Goal: Download file/media

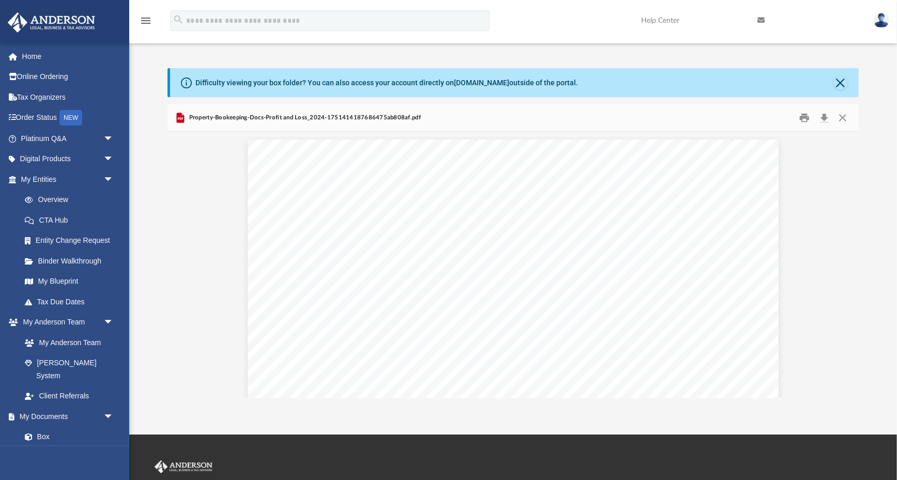
scroll to position [1731, 0]
click at [51, 170] on link "My Entities arrow_drop_down" at bounding box center [68, 179] width 122 height 21
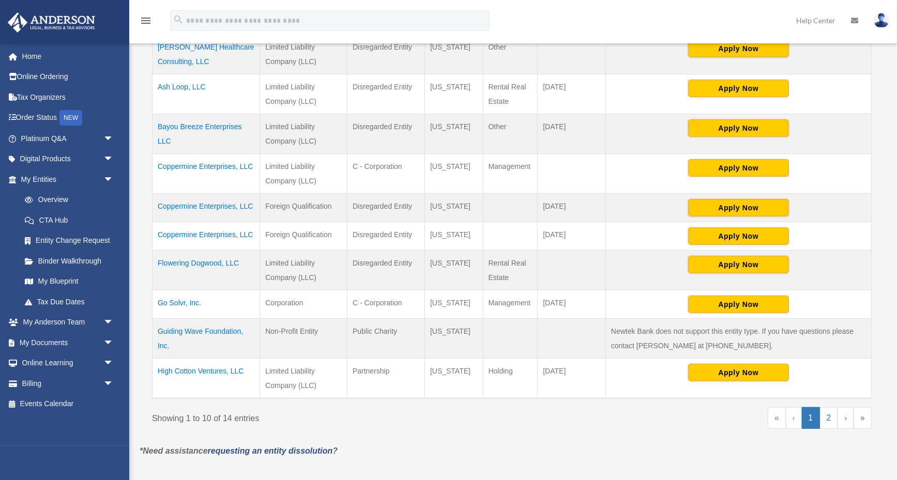
scroll to position [264, 0]
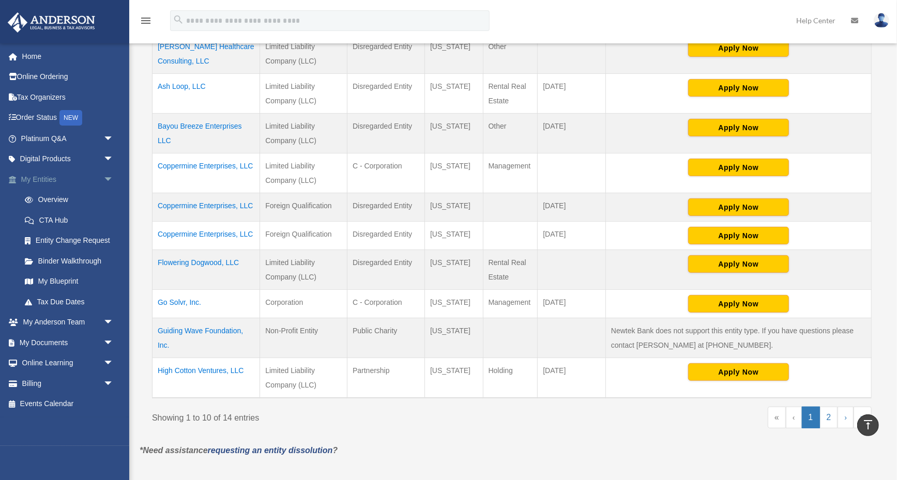
click at [41, 171] on link "My Entities arrow_drop_down" at bounding box center [68, 179] width 122 height 21
click at [67, 274] on link "My Blueprint" at bounding box center [71, 282] width 115 height 21
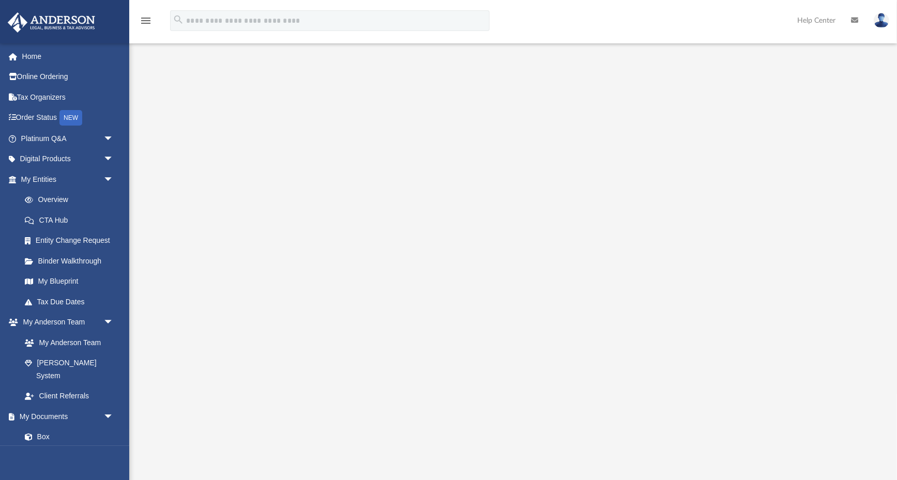
scroll to position [25, 0]
click at [43, 427] on link "Box" at bounding box center [71, 437] width 115 height 21
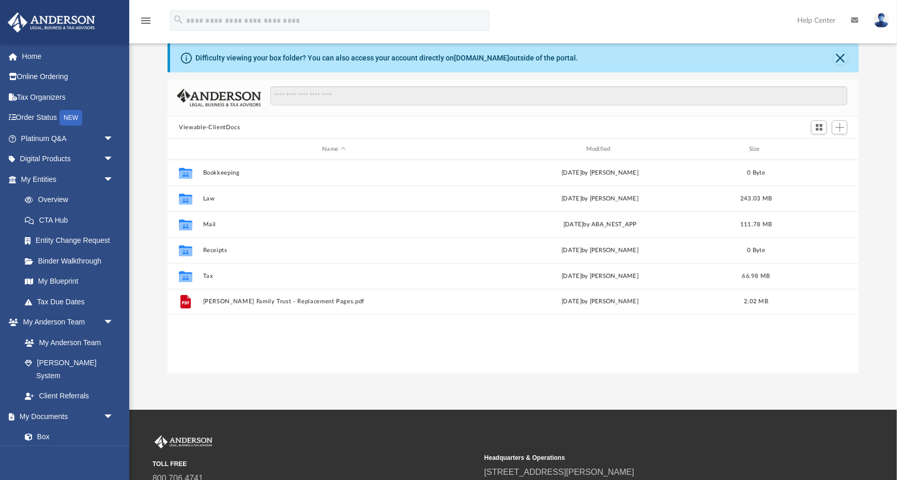
scroll to position [235, 691]
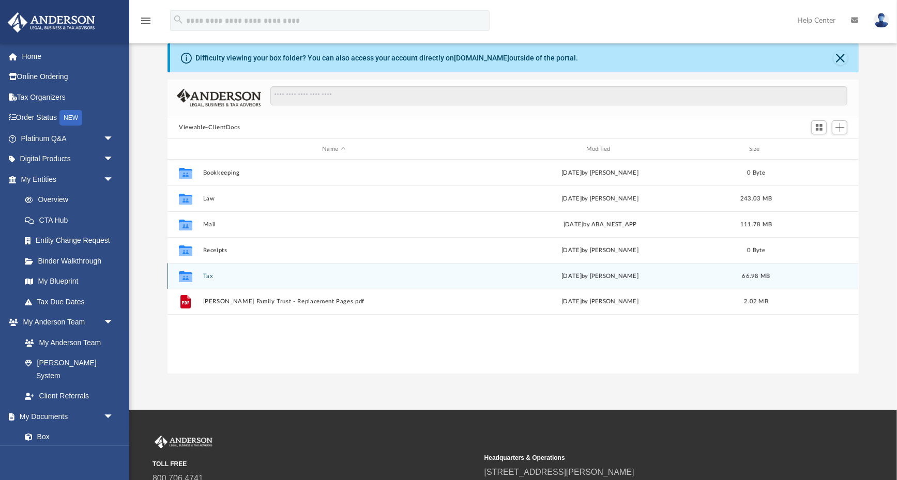
click at [203, 275] on button "Tax" at bounding box center [334, 276] width 262 height 7
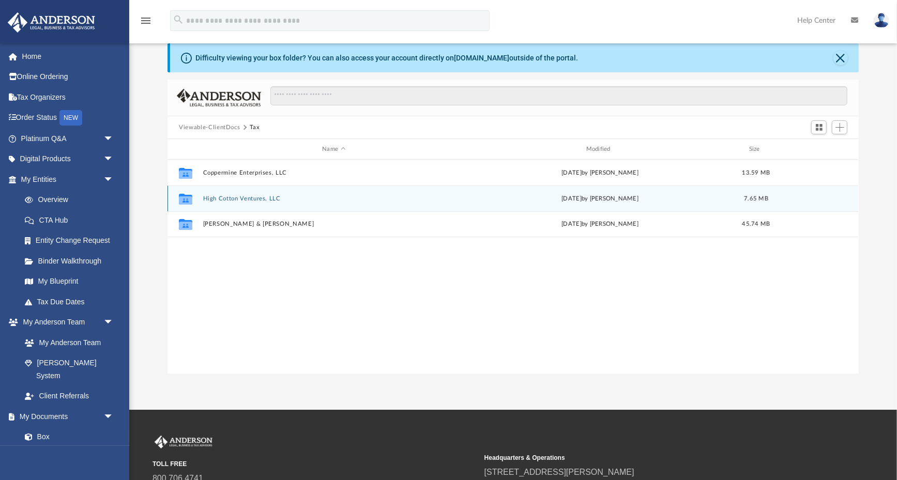
click at [236, 199] on button "High Cotton Ventures, LLC" at bounding box center [334, 199] width 262 height 7
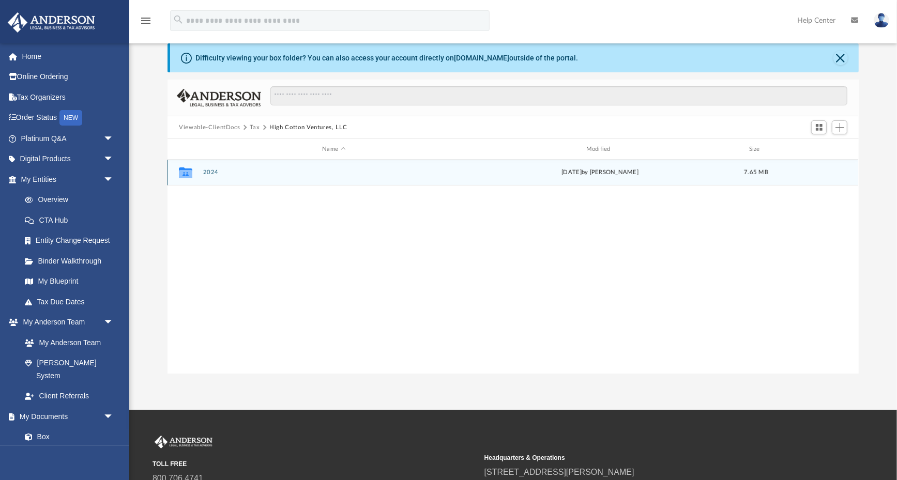
click at [211, 172] on button "2024" at bounding box center [334, 172] width 262 height 7
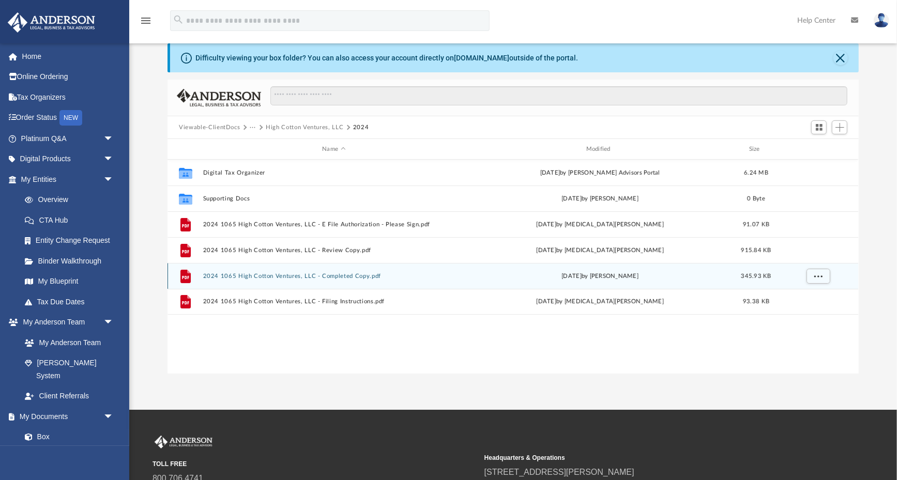
click at [254, 275] on button "2024 1065 High Cotton Ventures, LLC - Completed Copy.pdf" at bounding box center [334, 276] width 262 height 7
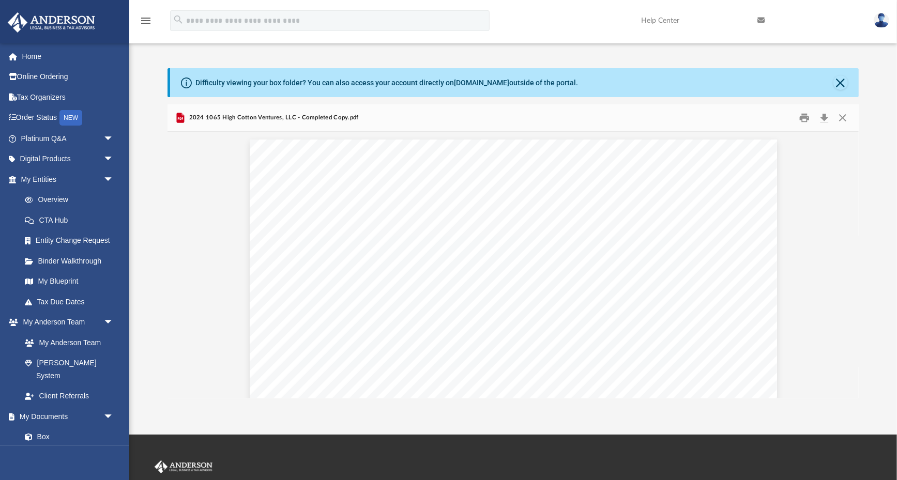
scroll to position [0, 0]
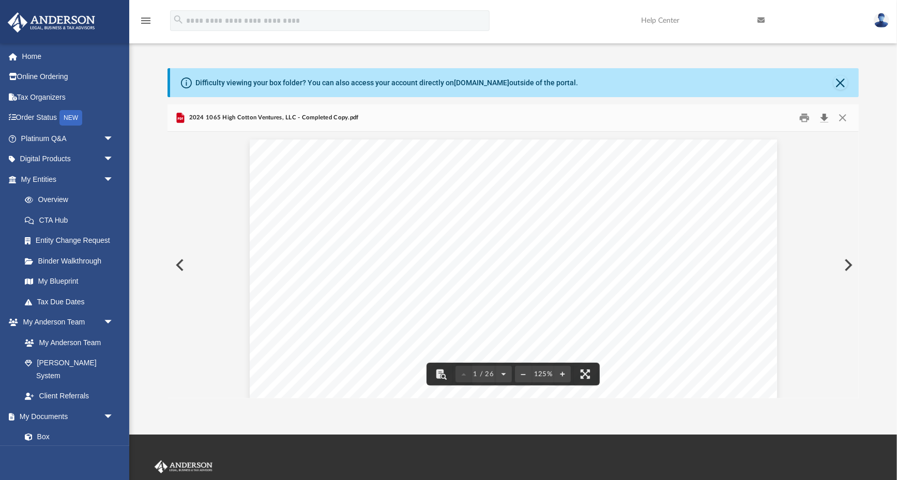
click at [825, 117] on button "Download" at bounding box center [824, 118] width 19 height 16
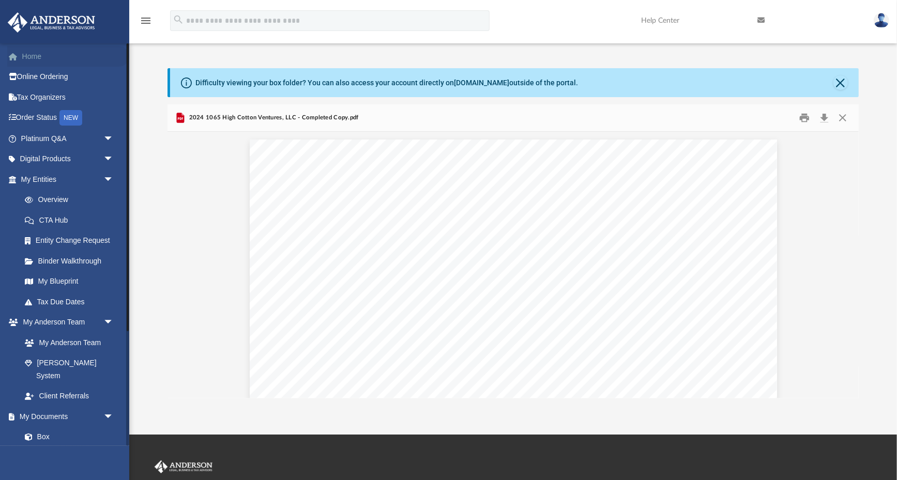
click at [28, 53] on link "Home" at bounding box center [68, 56] width 122 height 21
